Goal: Navigation & Orientation: Find specific page/section

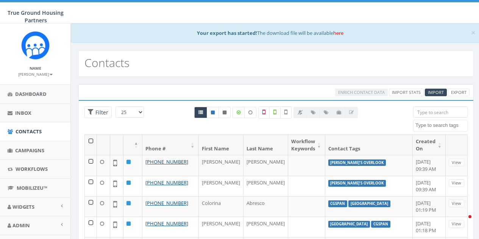
select select
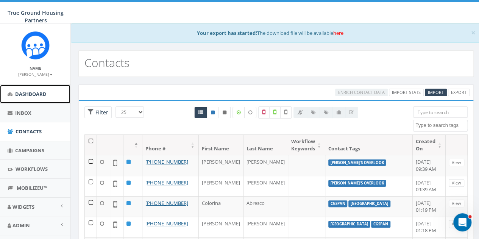
click at [30, 97] on span "Dashboard" at bounding box center [30, 93] width 31 height 7
